Goal: Information Seeking & Learning: Learn about a topic

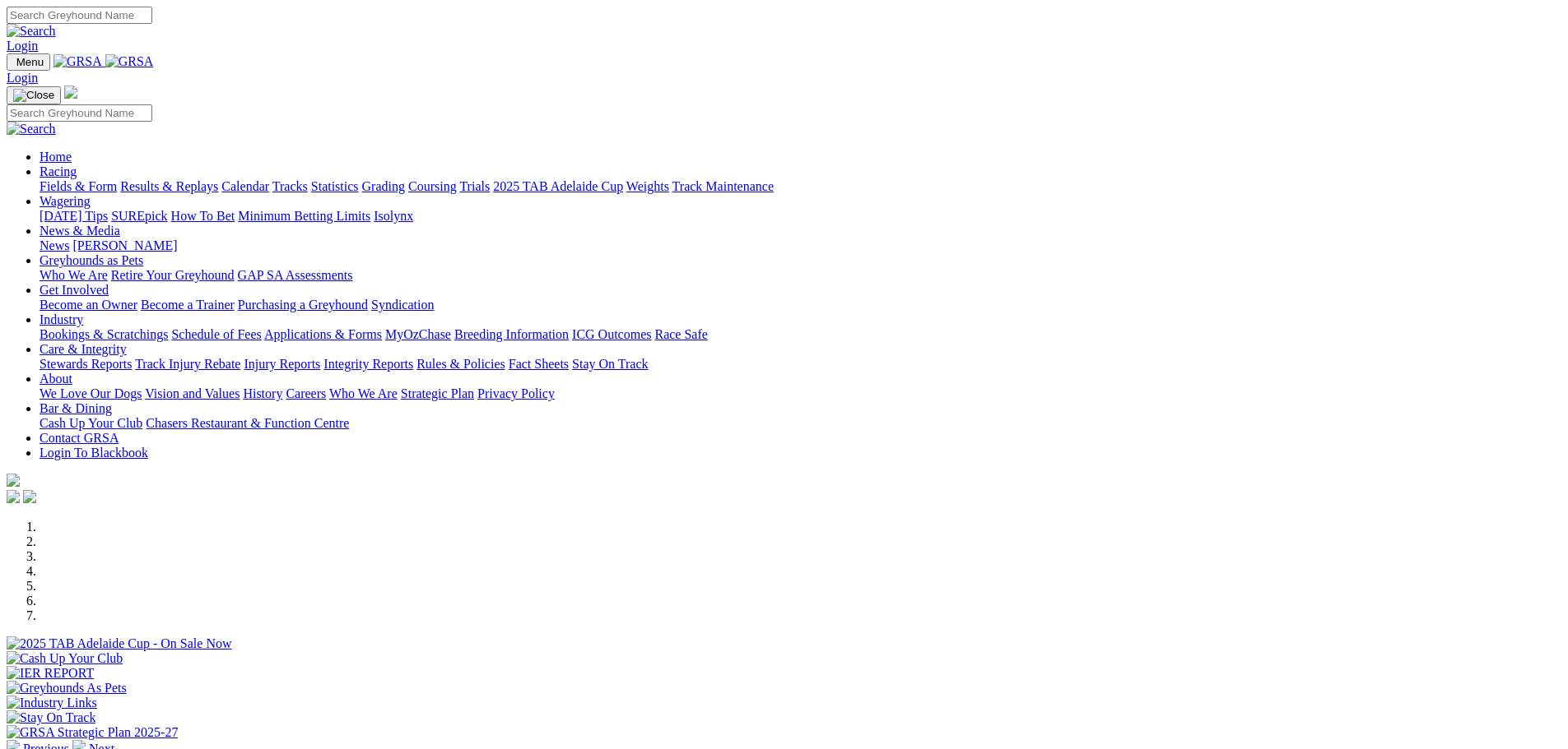
scroll to position [411, 0]
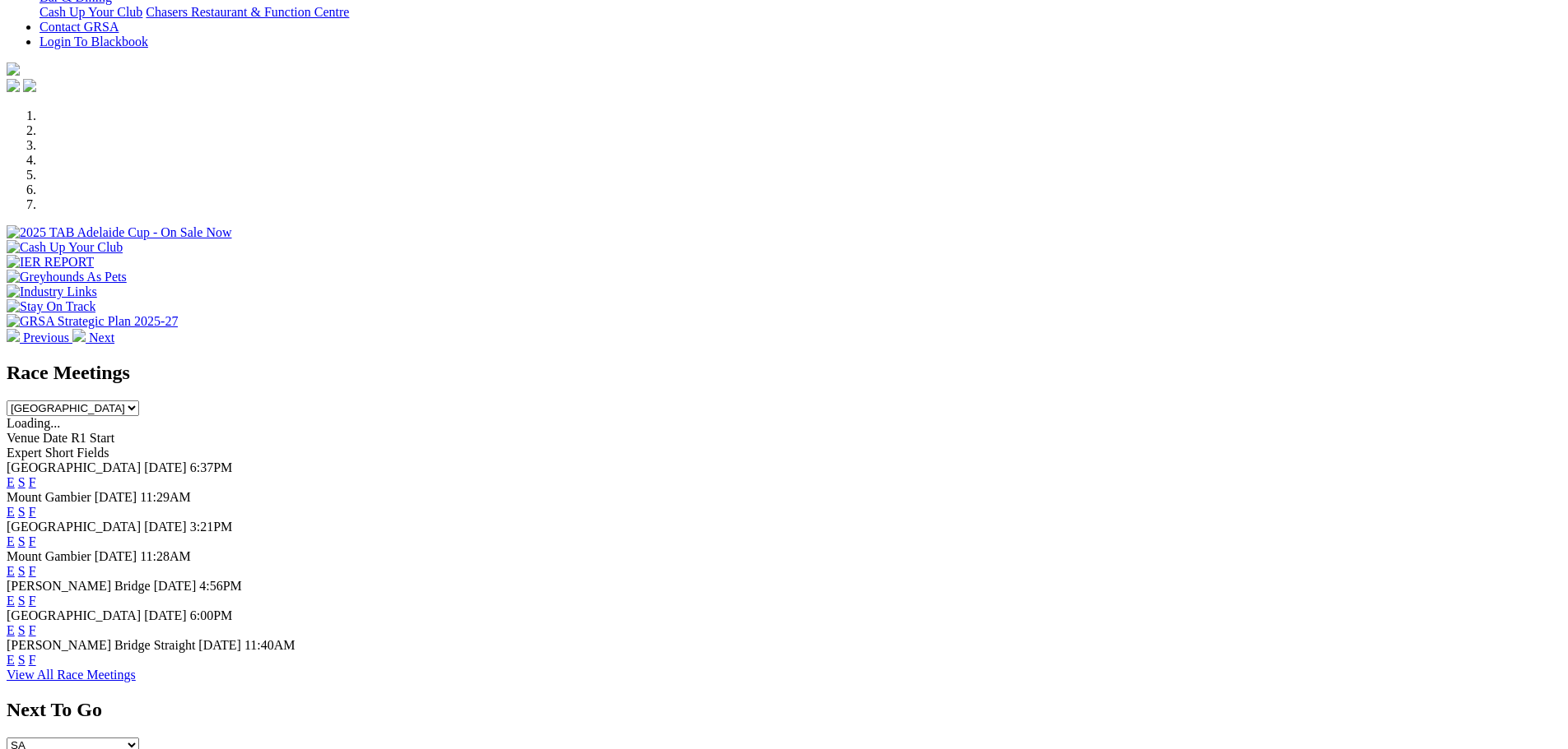
click at [15, 476] on link "E" at bounding box center [10, 483] width 8 height 14
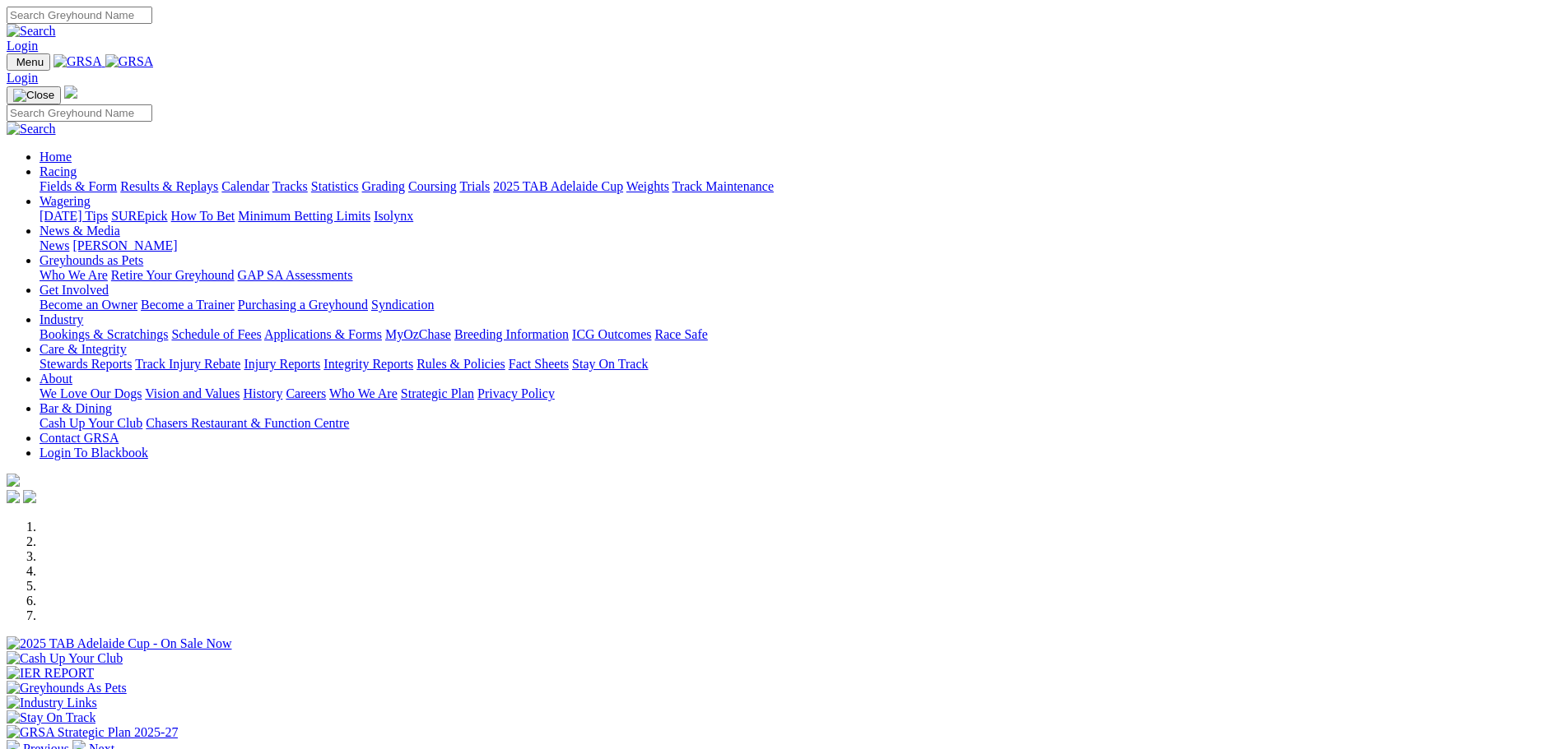
click at [132, 357] on link "Stewards Reports" at bounding box center [85, 364] width 92 height 14
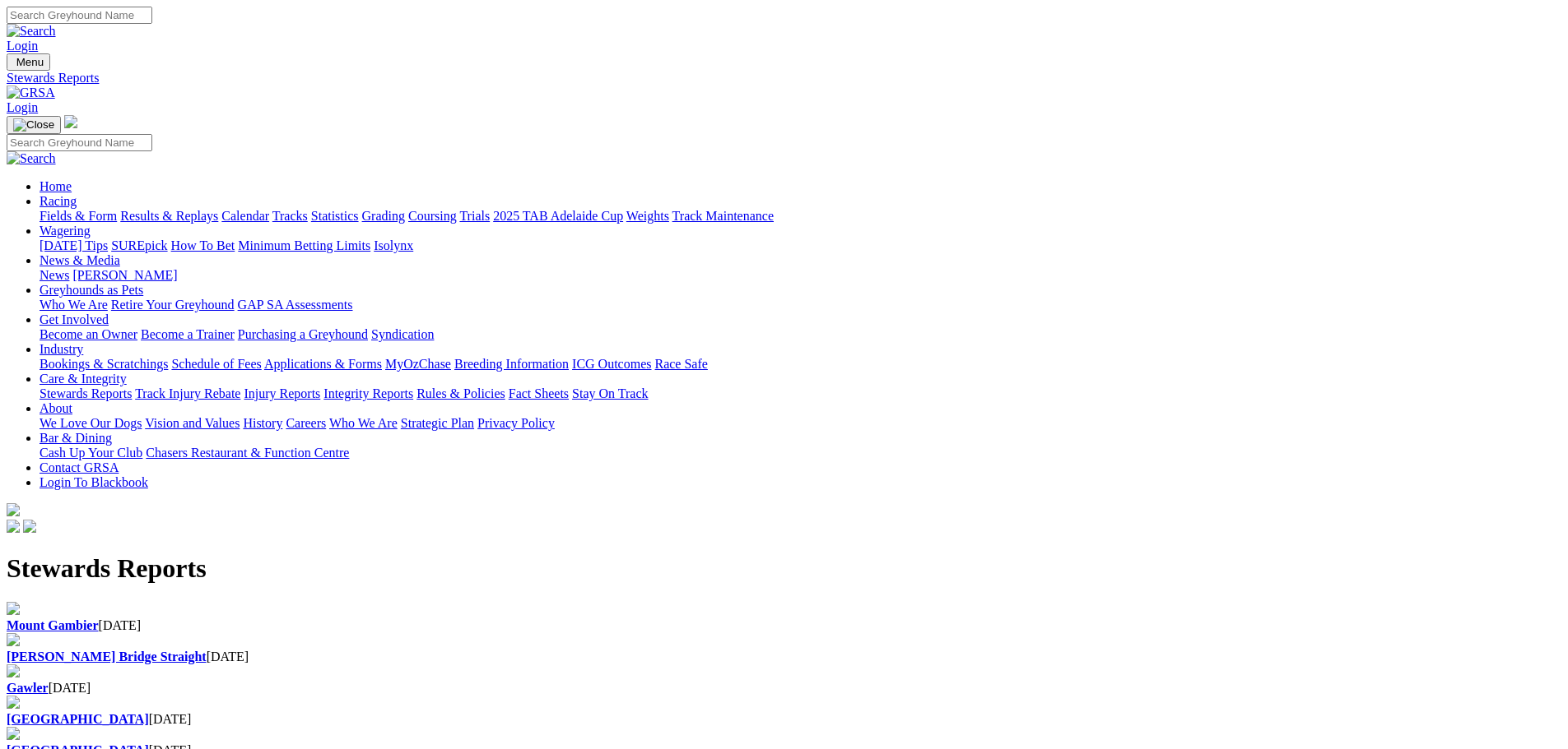
click at [343, 618] on div "Mount Gambier 21 Aug 2025" at bounding box center [784, 625] width 1555 height 15
click at [99, 618] on b "Mount Gambier" at bounding box center [52, 625] width 92 height 14
